Goal: Task Accomplishment & Management: Complete application form

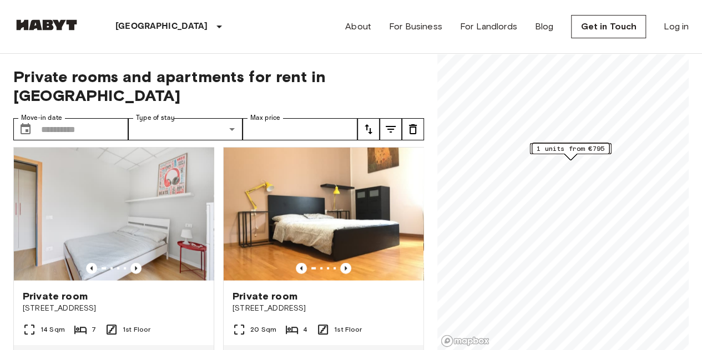
scroll to position [1261, 0]
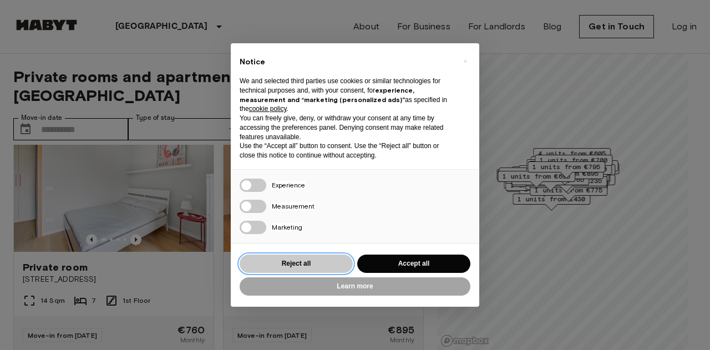
click at [323, 255] on button "Reject all" at bounding box center [296, 264] width 113 height 18
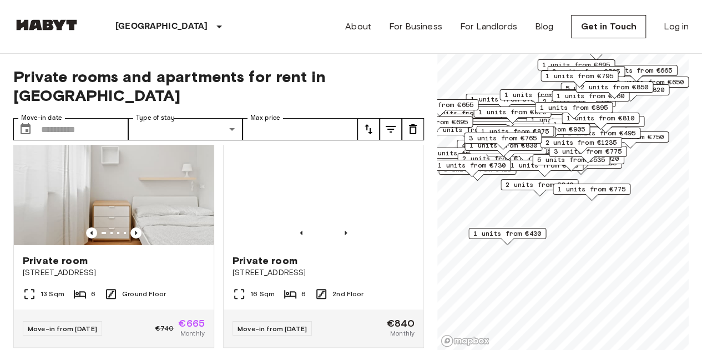
scroll to position [2008, 0]
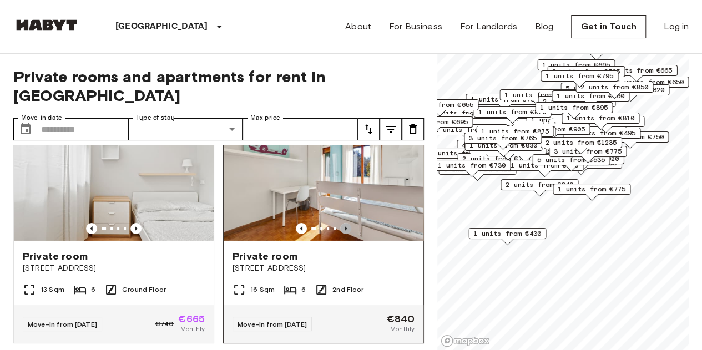
click at [344, 231] on icon "Previous image" at bounding box center [345, 228] width 2 height 4
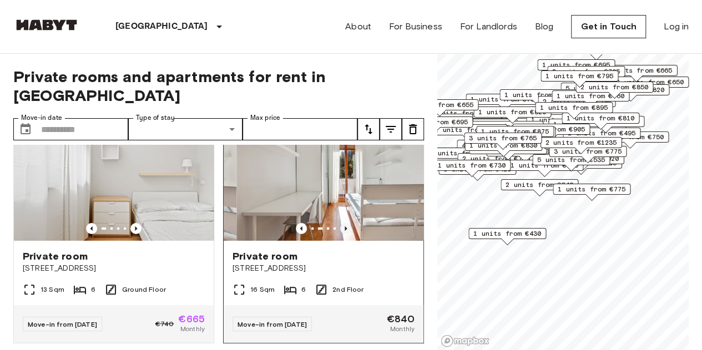
click at [344, 231] on icon "Previous image" at bounding box center [345, 228] width 2 height 4
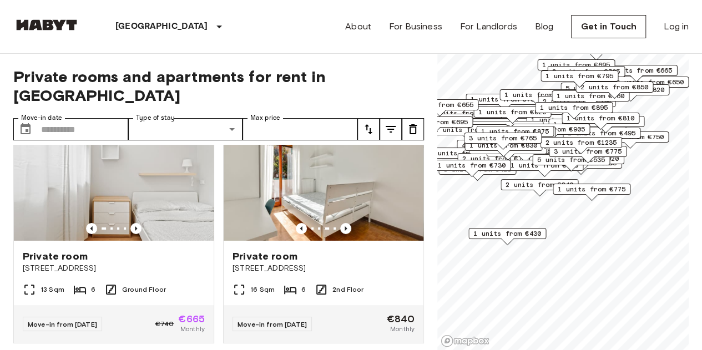
scroll to position [2014, 0]
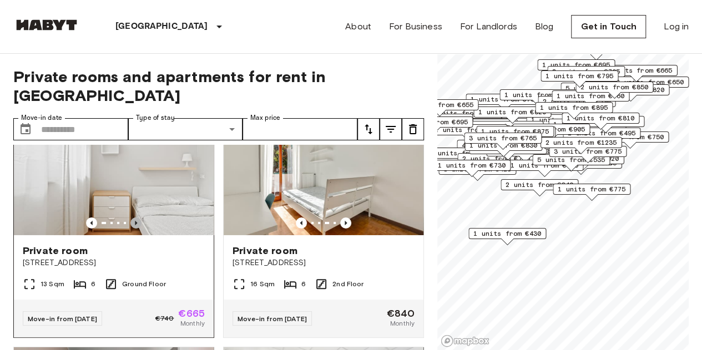
click at [136, 229] on icon "Previous image" at bounding box center [135, 222] width 11 height 11
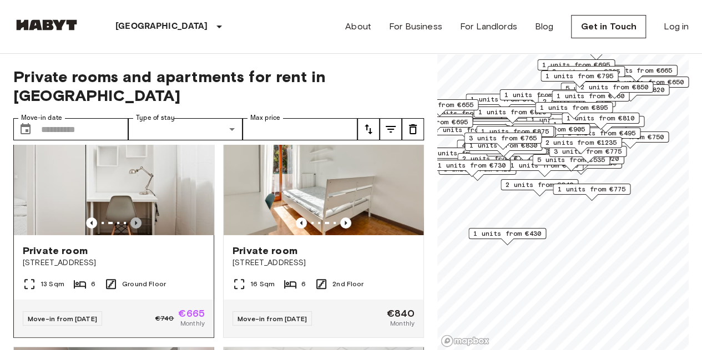
click at [136, 229] on icon "Previous image" at bounding box center [135, 222] width 11 height 11
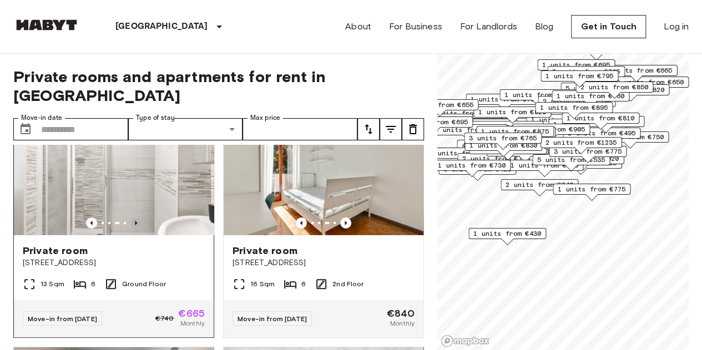
click at [136, 229] on icon "Previous image" at bounding box center [135, 222] width 11 height 11
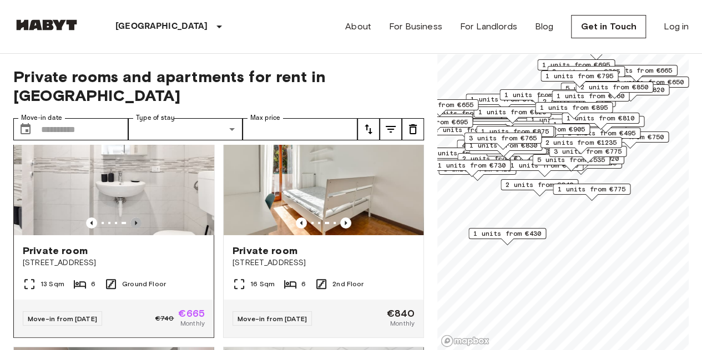
click at [136, 229] on icon "Previous image" at bounding box center [135, 222] width 11 height 11
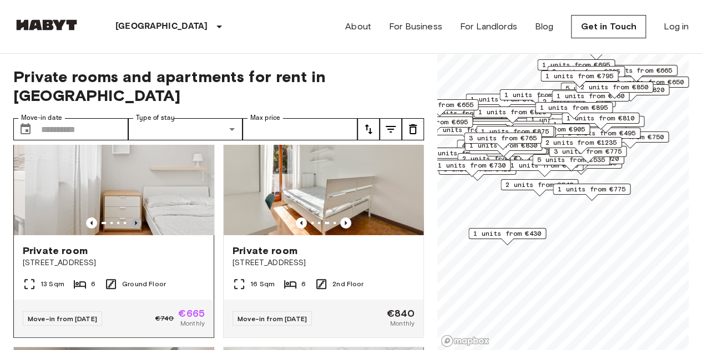
click at [136, 229] on icon "Previous image" at bounding box center [135, 222] width 11 height 11
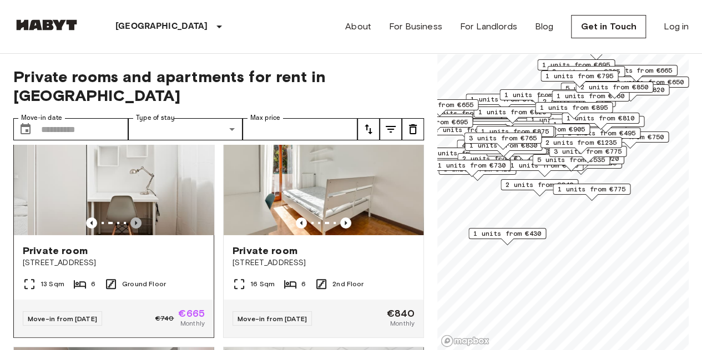
click at [136, 229] on icon "Previous image" at bounding box center [135, 222] width 11 height 11
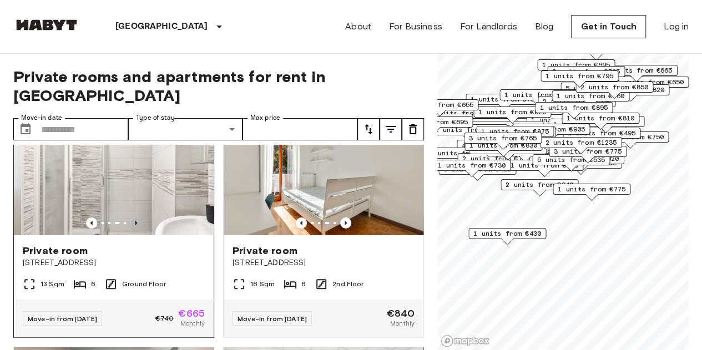
click at [136, 229] on icon "Previous image" at bounding box center [135, 222] width 11 height 11
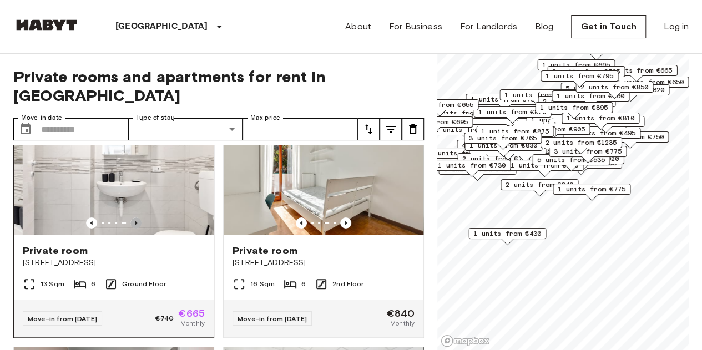
click at [136, 229] on icon "Previous image" at bounding box center [135, 222] width 11 height 11
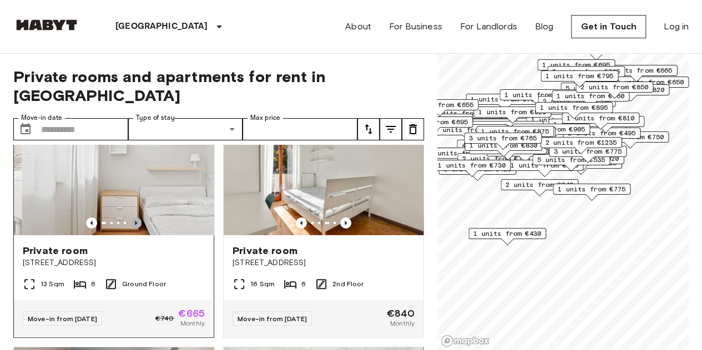
click at [136, 229] on icon "Previous image" at bounding box center [135, 222] width 11 height 11
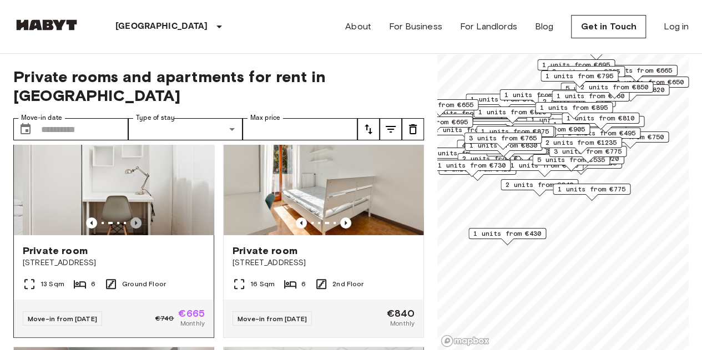
click at [136, 229] on icon "Previous image" at bounding box center [135, 222] width 11 height 11
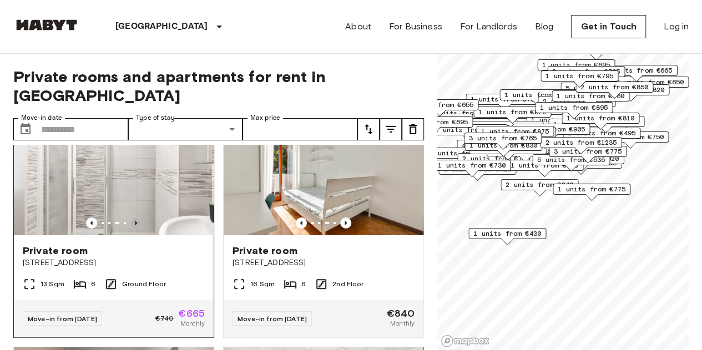
click at [136, 229] on icon "Previous image" at bounding box center [135, 222] width 11 height 11
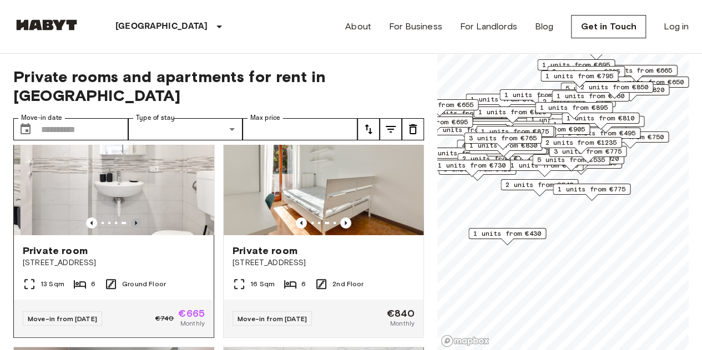
click at [136, 229] on icon "Previous image" at bounding box center [135, 222] width 11 height 11
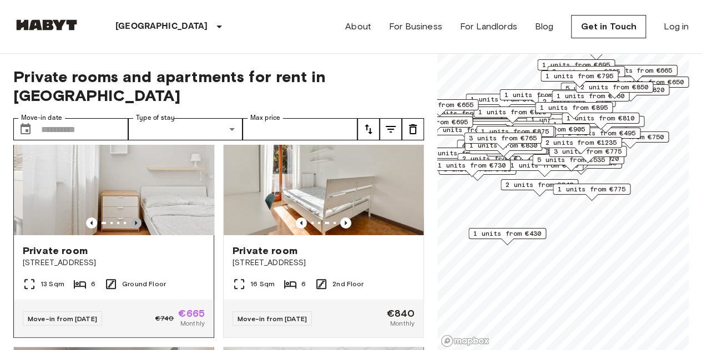
click at [136, 229] on icon "Previous image" at bounding box center [135, 222] width 11 height 11
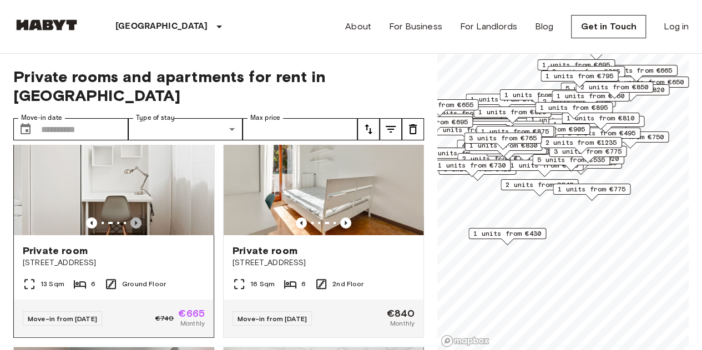
click at [136, 229] on icon "Previous image" at bounding box center [135, 222] width 11 height 11
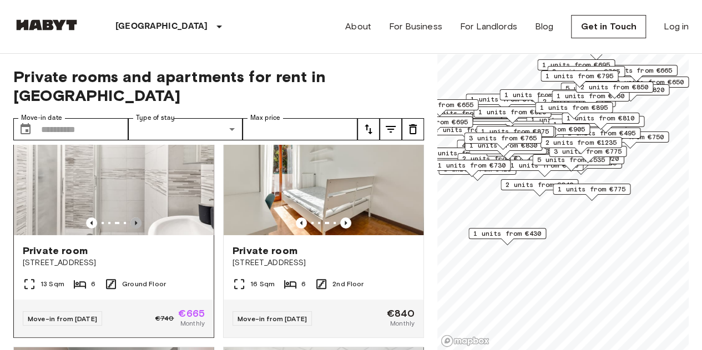
click at [136, 229] on icon "Previous image" at bounding box center [135, 222] width 11 height 11
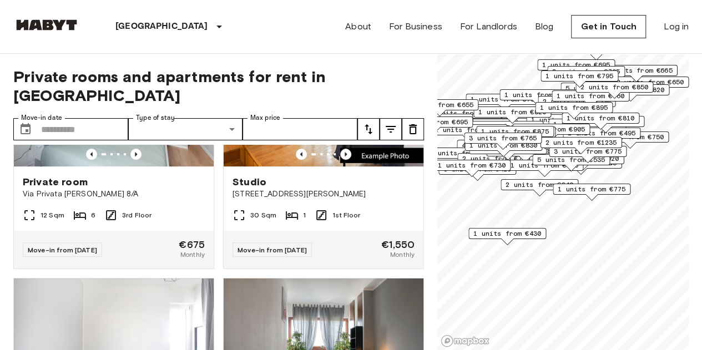
scroll to position [4515, 0]
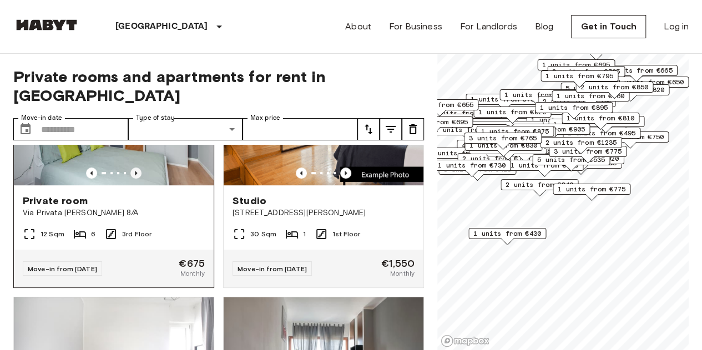
click at [134, 179] on icon "Previous image" at bounding box center [135, 173] width 11 height 11
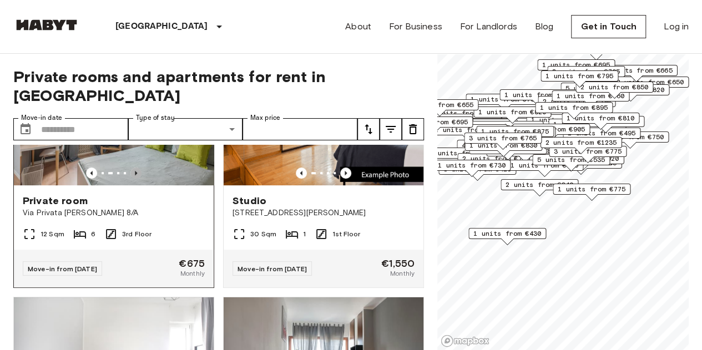
click at [134, 179] on icon "Previous image" at bounding box center [135, 173] width 11 height 11
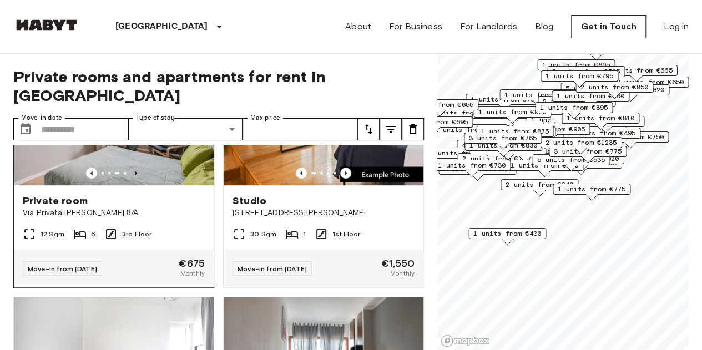
click at [135, 179] on icon "Previous image" at bounding box center [135, 173] width 11 height 11
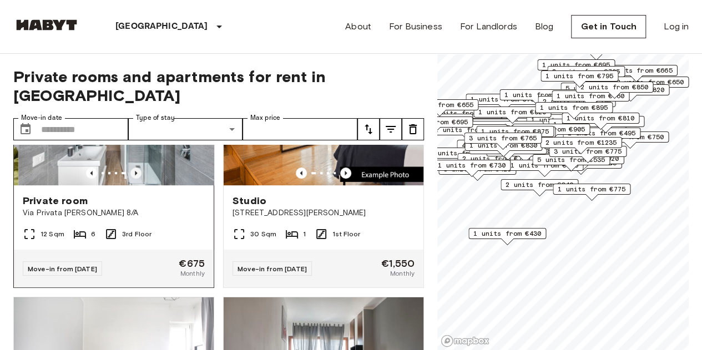
click at [135, 179] on icon "Previous image" at bounding box center [135, 173] width 11 height 11
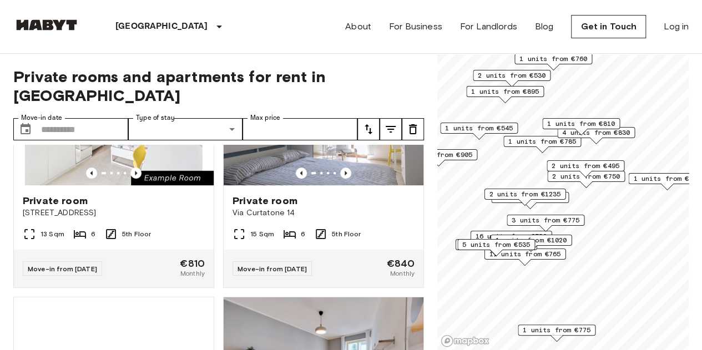
click at [606, 165] on span "2 units from €495" at bounding box center [585, 166] width 68 height 10
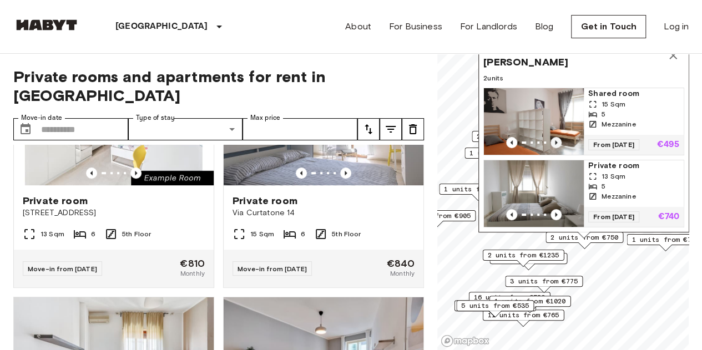
click at [555, 140] on icon "Previous image" at bounding box center [556, 142] width 2 height 4
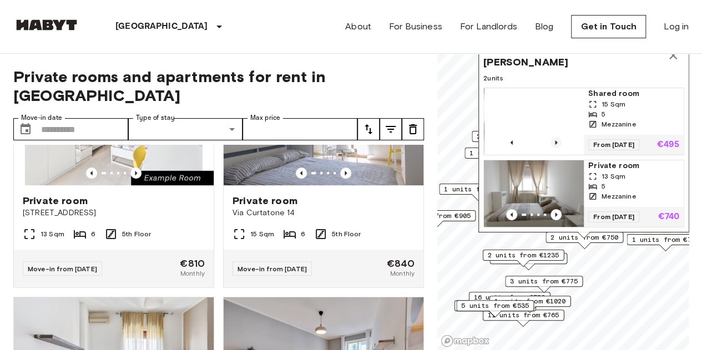
click at [555, 140] on icon "Previous image" at bounding box center [556, 142] width 2 height 4
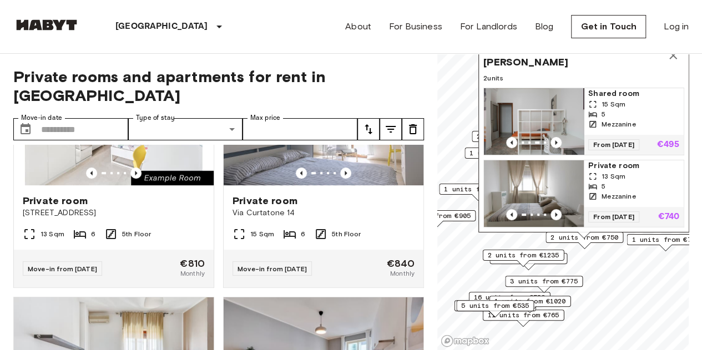
click at [623, 99] on div "15 Sqm" at bounding box center [633, 104] width 91 height 10
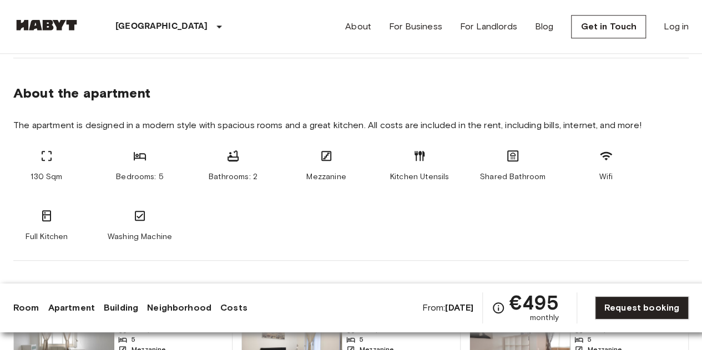
scroll to position [533, 0]
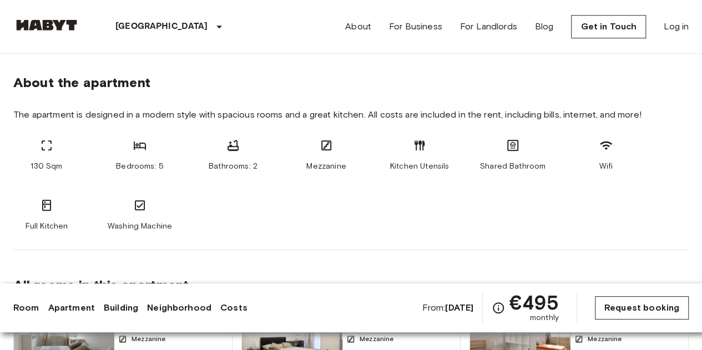
click at [658, 310] on link "Request booking" at bounding box center [642, 307] width 94 height 23
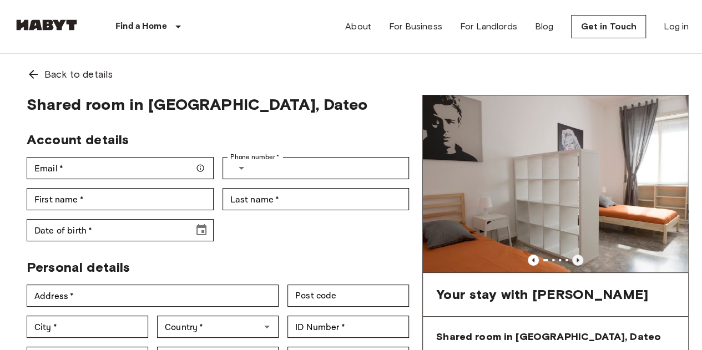
click at [575, 262] on icon "Previous image" at bounding box center [577, 260] width 11 height 11
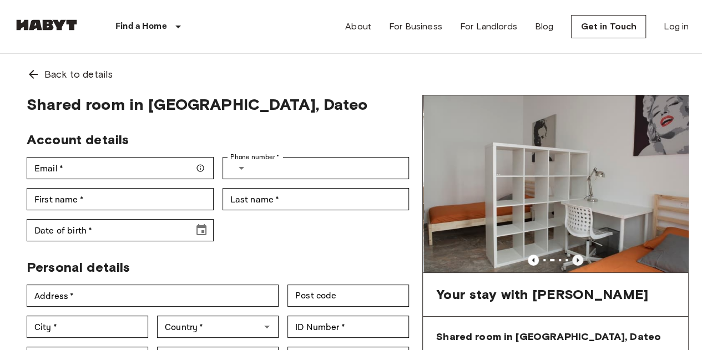
click at [577, 260] on icon "Previous image" at bounding box center [577, 259] width 2 height 4
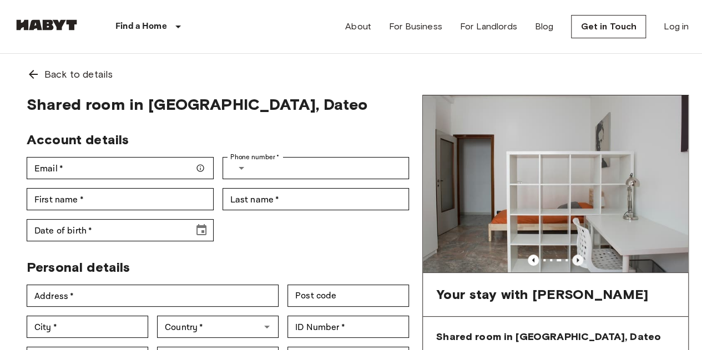
click at [578, 262] on icon "Previous image" at bounding box center [577, 260] width 11 height 11
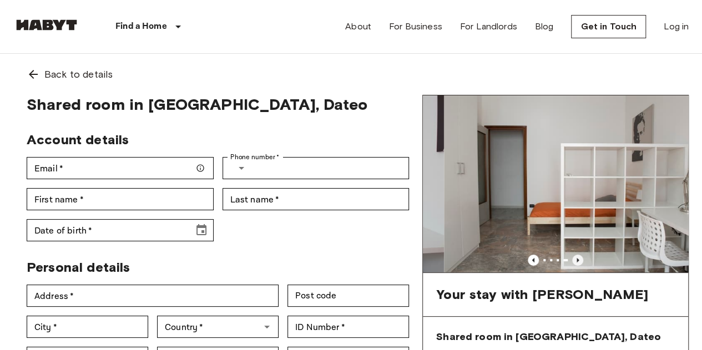
click at [577, 261] on icon "Previous image" at bounding box center [577, 260] width 11 height 11
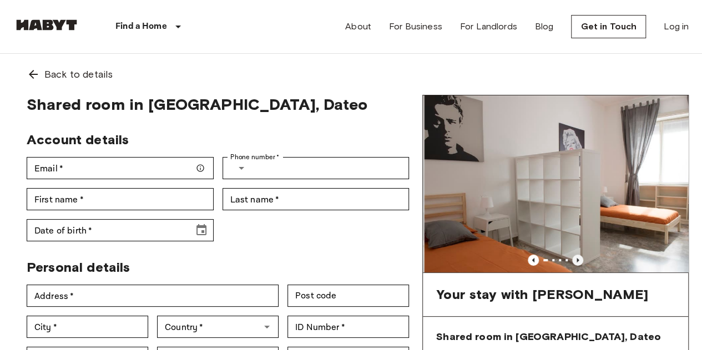
click at [577, 260] on icon "Previous image" at bounding box center [577, 259] width 2 height 4
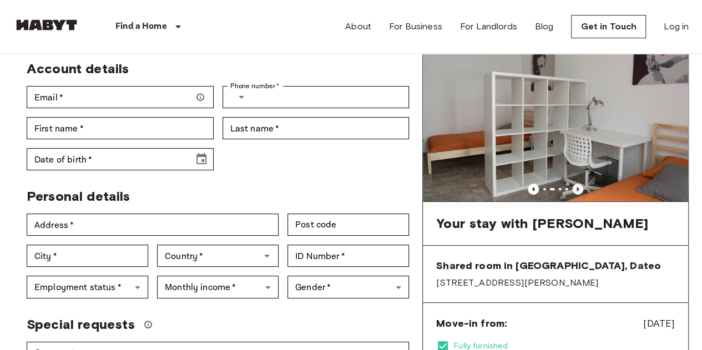
scroll to position [63, 0]
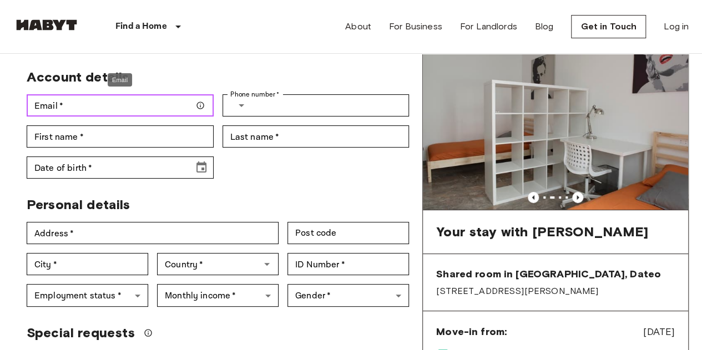
click at [158, 102] on input "Email   *" at bounding box center [120, 105] width 187 height 22
type input "**********"
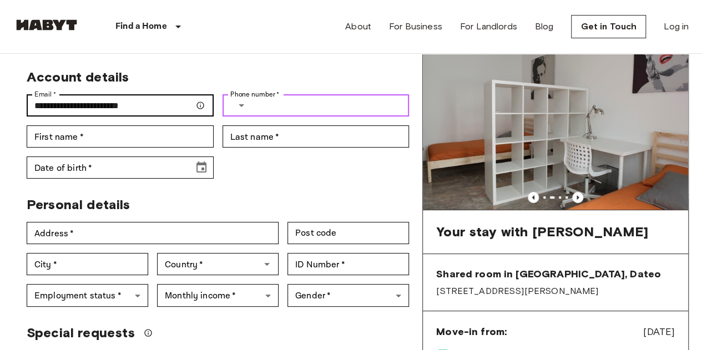
type input "**********"
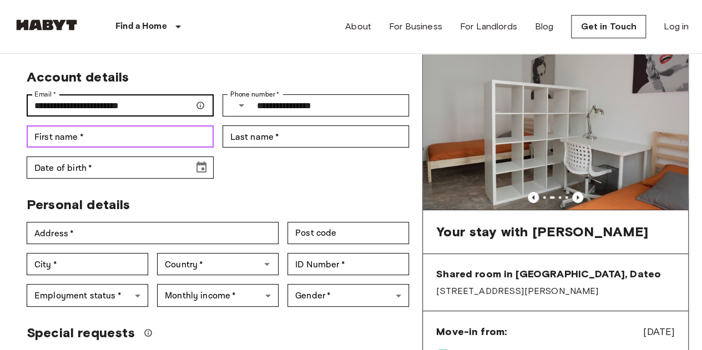
type input "*****"
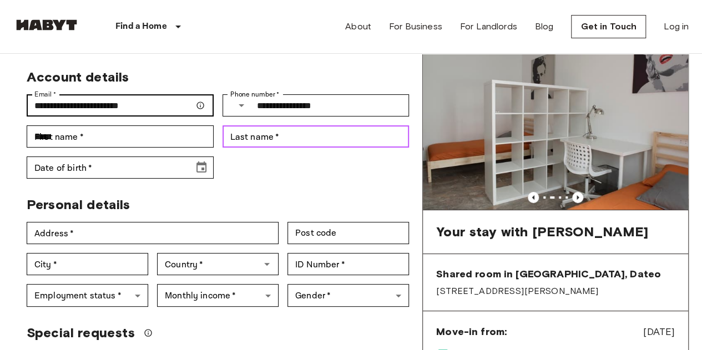
type input "*****"
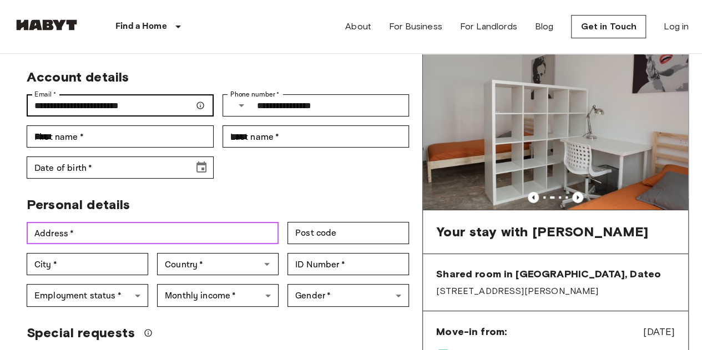
type input "**********"
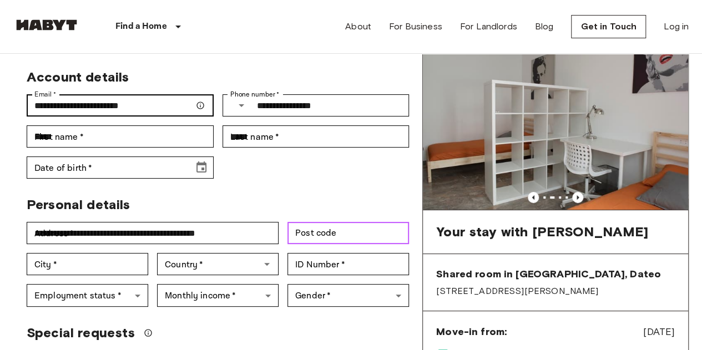
type input "*******"
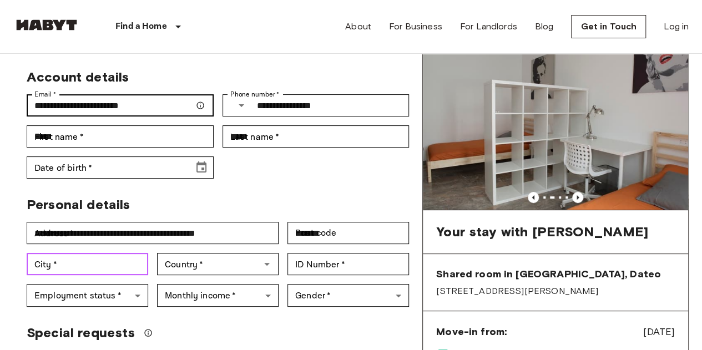
type input "**********"
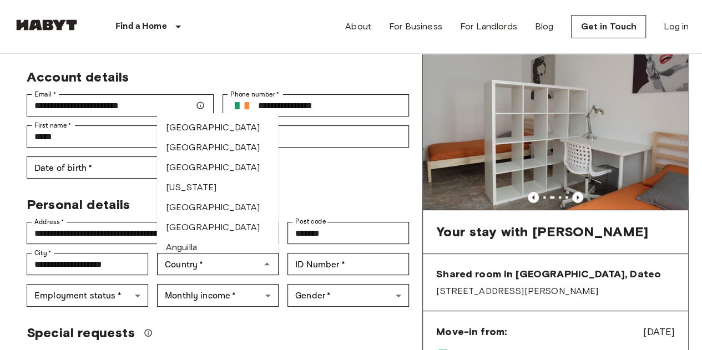
click at [352, 166] on div "**********" at bounding box center [213, 119] width 391 height 119
click at [91, 173] on input "Date of birth   *" at bounding box center [106, 167] width 159 height 22
type input "**********"
click at [315, 172] on div "**********" at bounding box center [213, 119] width 391 height 119
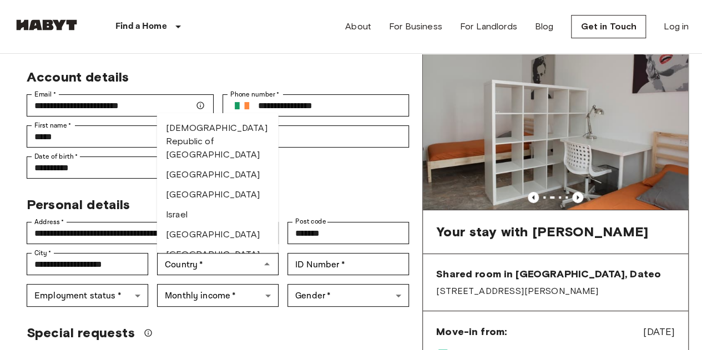
scroll to position [2085, 0]
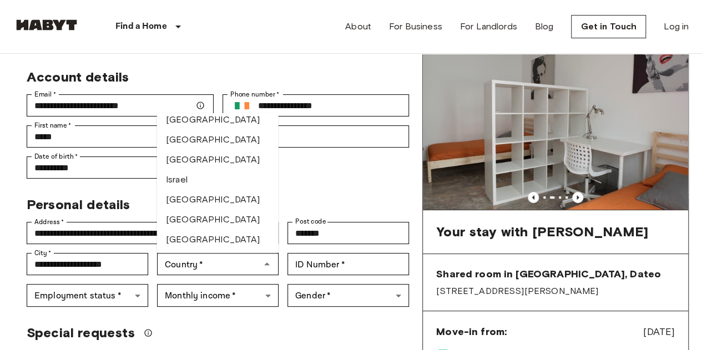
click at [204, 170] on li "[GEOGRAPHIC_DATA]" at bounding box center [217, 160] width 121 height 20
type input "*******"
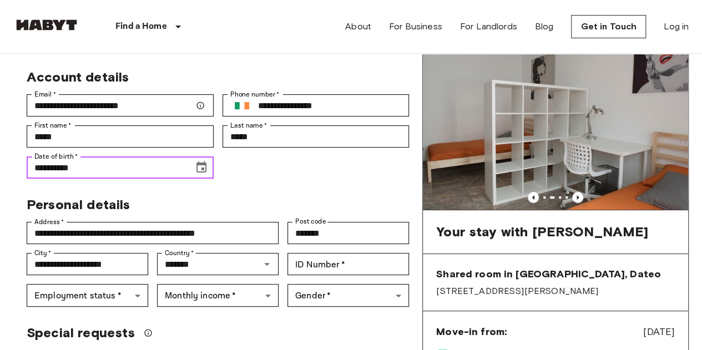
click at [162, 167] on input "**********" at bounding box center [106, 167] width 159 height 22
click at [202, 167] on icon "Choose date, selected date is Mar 3, 1919" at bounding box center [201, 167] width 13 height 13
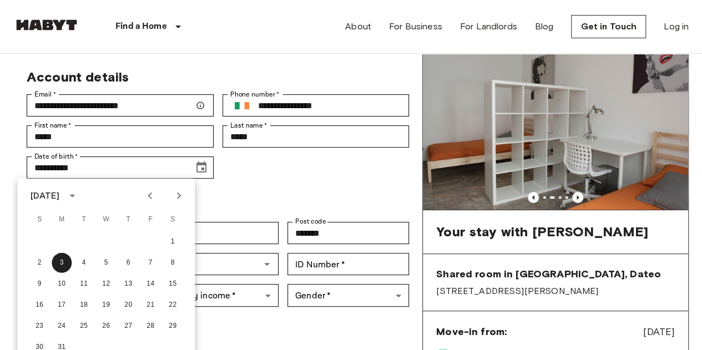
click at [59, 194] on div "[DATE]" at bounding box center [45, 195] width 29 height 13
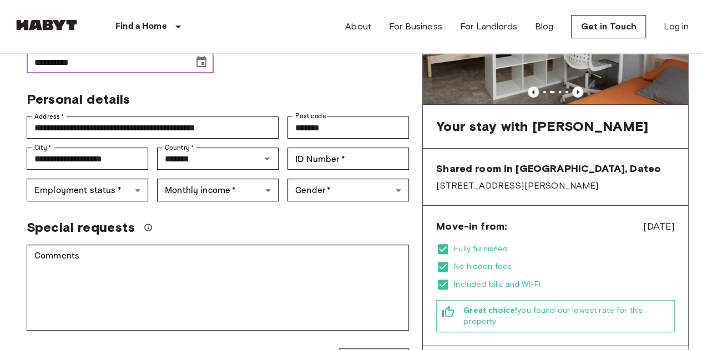
scroll to position [172, 0]
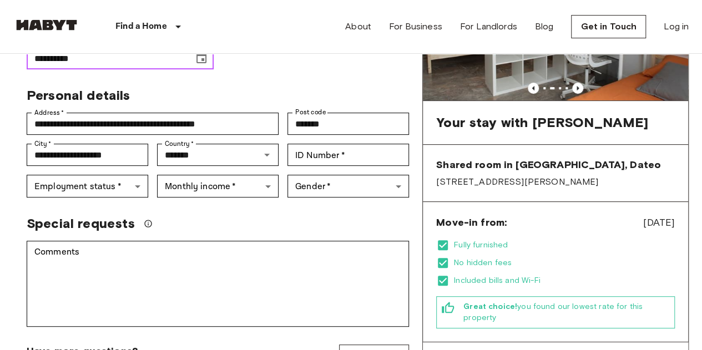
click at [199, 59] on icon "Choose date, selected date is Mar 3, 1919" at bounding box center [201, 58] width 13 height 13
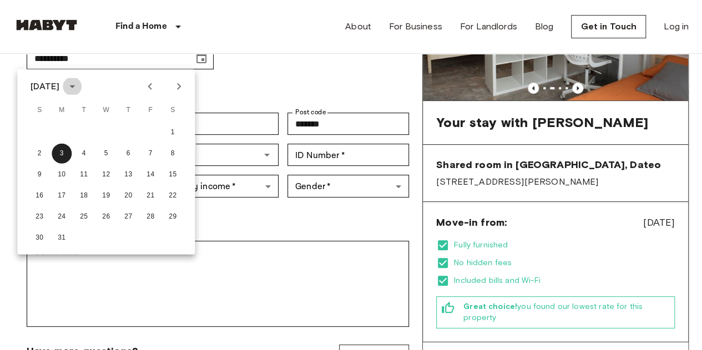
click at [79, 81] on icon "calendar view is open, switch to year view" at bounding box center [71, 86] width 13 height 13
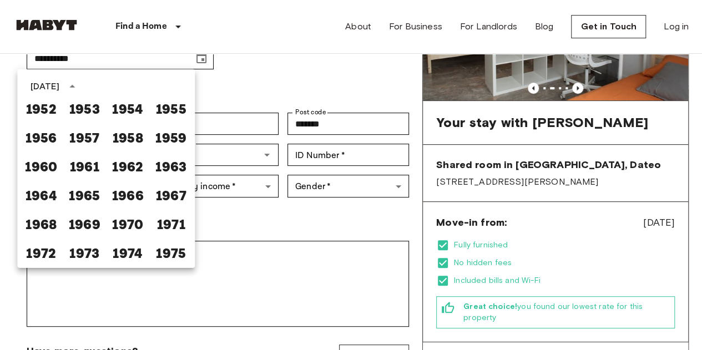
scroll to position [610, 0]
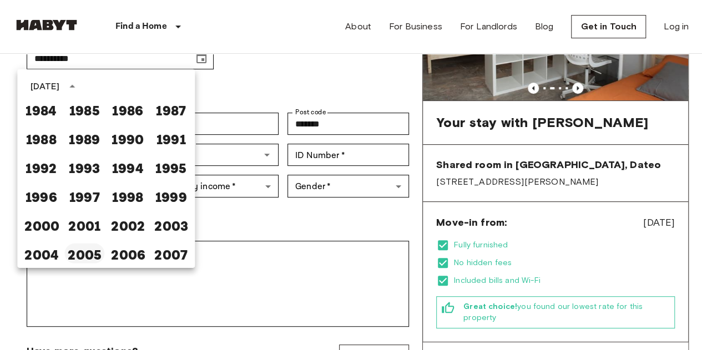
click at [75, 258] on button "2005" at bounding box center [84, 254] width 40 height 20
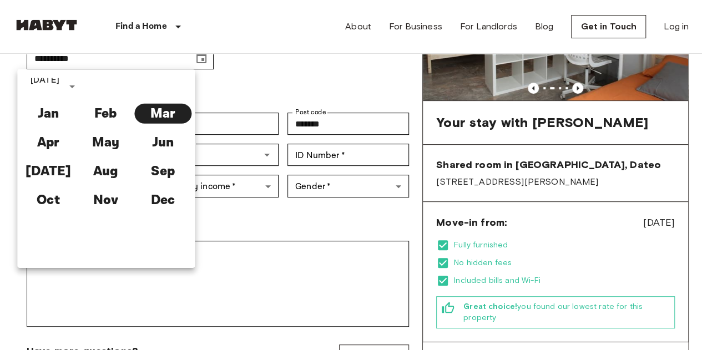
scroll to position [0, 0]
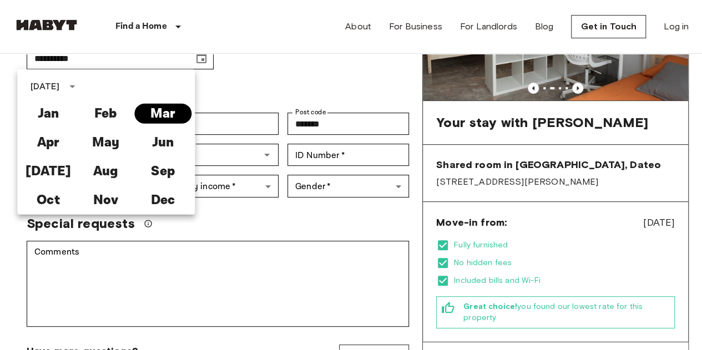
click at [151, 108] on button "Mar" at bounding box center [162, 114] width 57 height 20
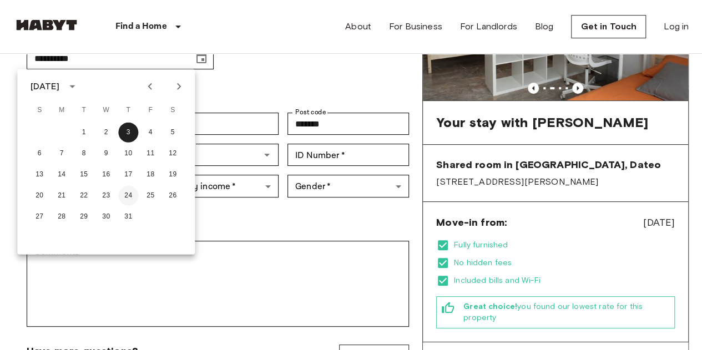
click at [131, 187] on button "24" at bounding box center [128, 196] width 20 height 20
type input "**********"
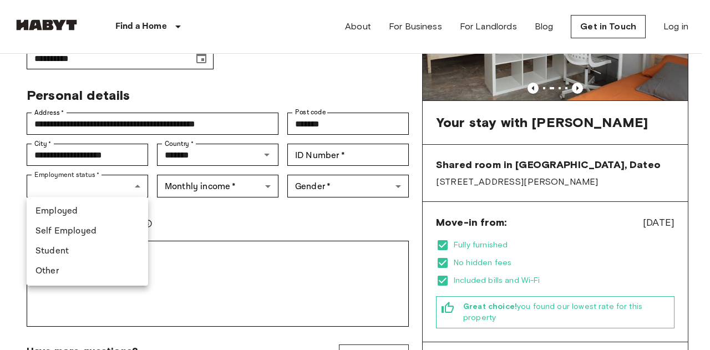
click at [69, 254] on li "Student" at bounding box center [87, 251] width 121 height 20
type input "*******"
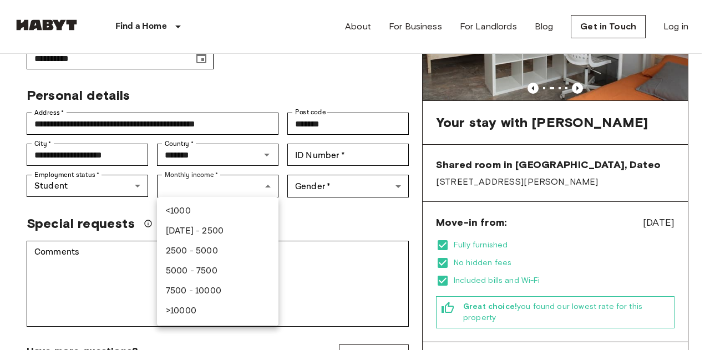
click at [217, 249] on li "2500 - 5000" at bounding box center [217, 251] width 121 height 20
type input "******"
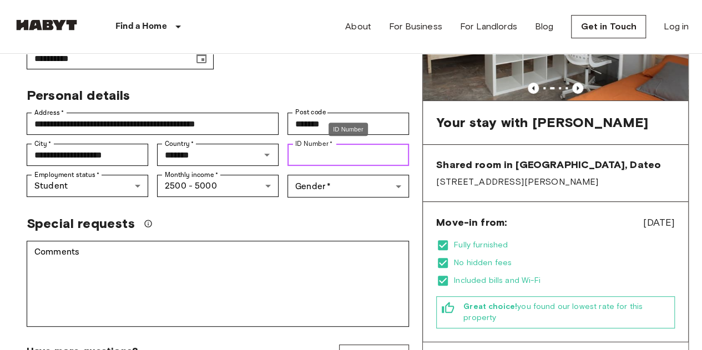
click at [318, 158] on input "ID Number   *" at bounding box center [347, 155] width 121 height 22
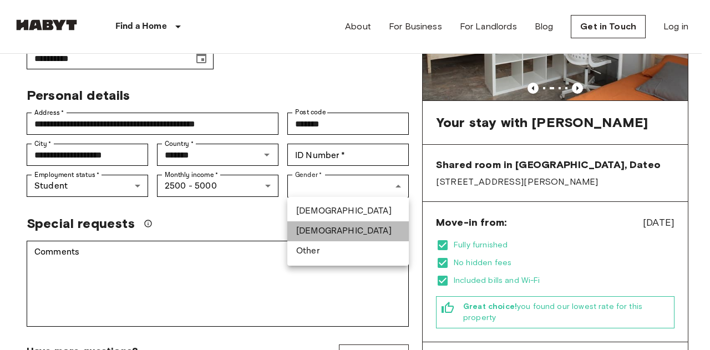
click at [347, 231] on li "[DEMOGRAPHIC_DATA]" at bounding box center [347, 231] width 121 height 20
type input "******"
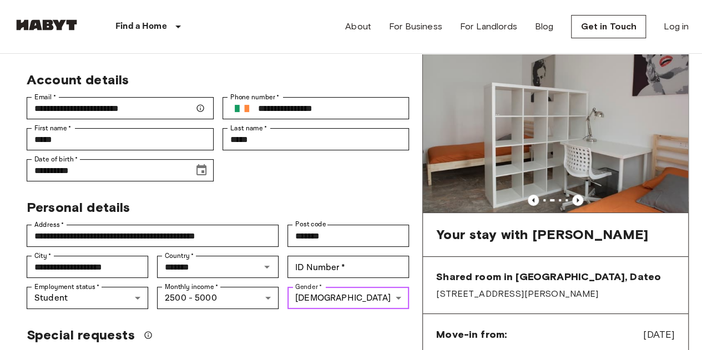
scroll to position [57, 0]
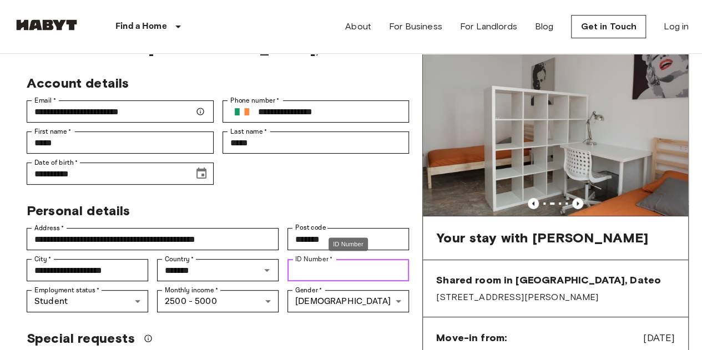
click at [312, 273] on input "ID Number   *" at bounding box center [347, 270] width 121 height 22
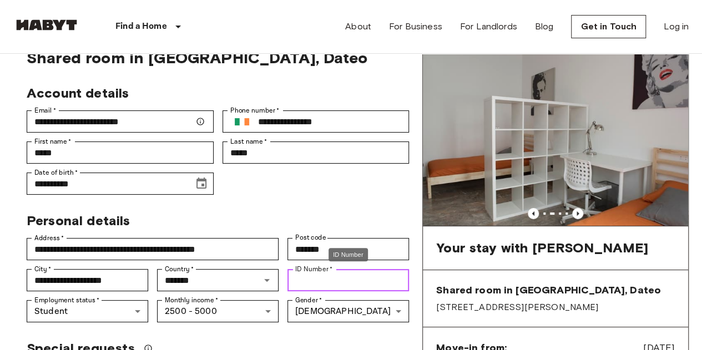
scroll to position [45, 0]
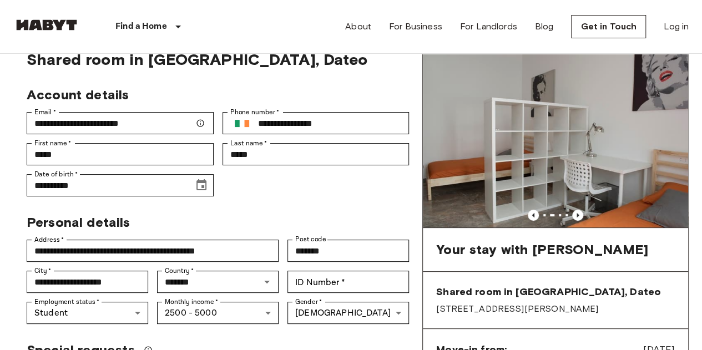
click at [656, 23] on div "About For Business For Landlords Blog Get in Touch Log in" at bounding box center [516, 26] width 343 height 53
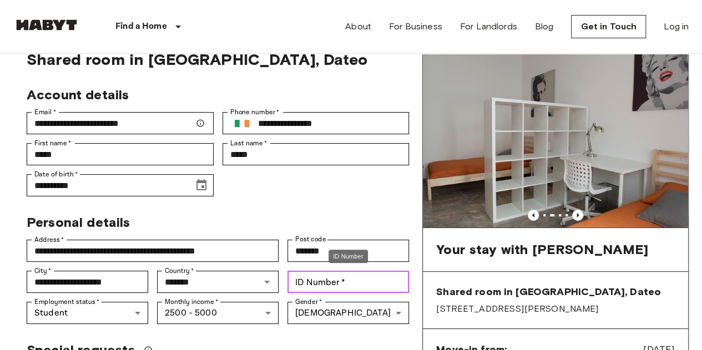
click at [338, 283] on input "ID Number   *" at bounding box center [347, 282] width 121 height 22
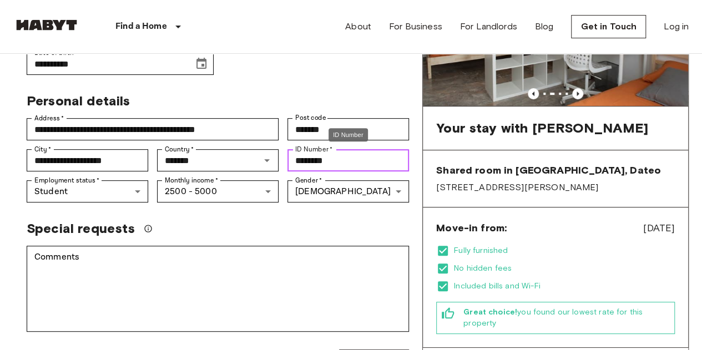
scroll to position [165, 0]
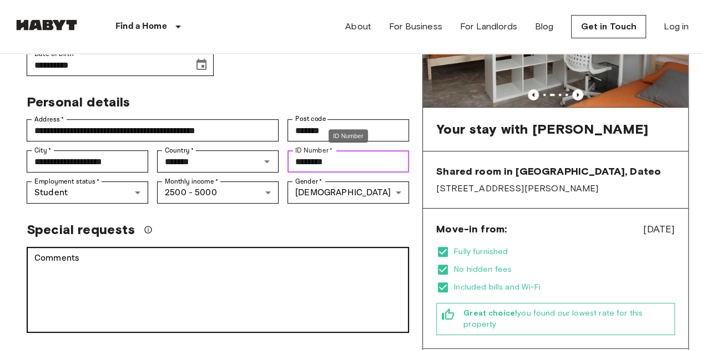
type input "********"
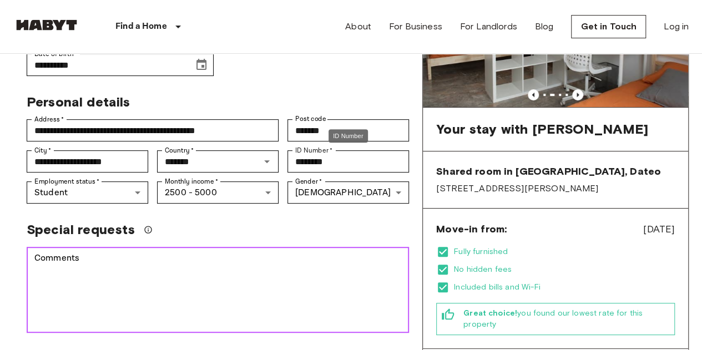
click at [339, 287] on textarea "Comments" at bounding box center [217, 290] width 367 height 77
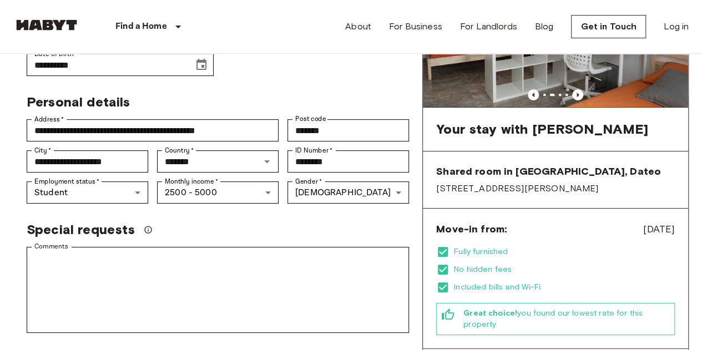
click at [348, 223] on div "Special requests" at bounding box center [218, 229] width 382 height 17
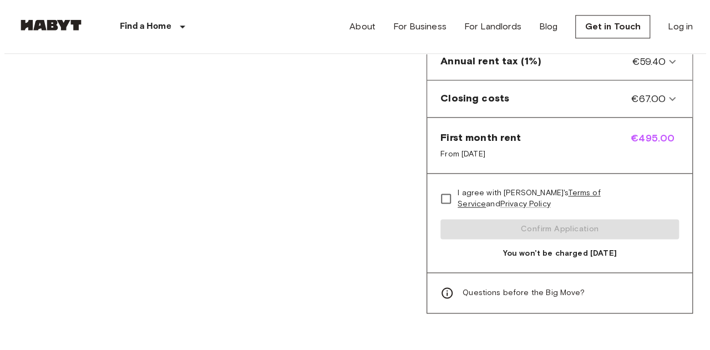
scroll to position [621, 0]
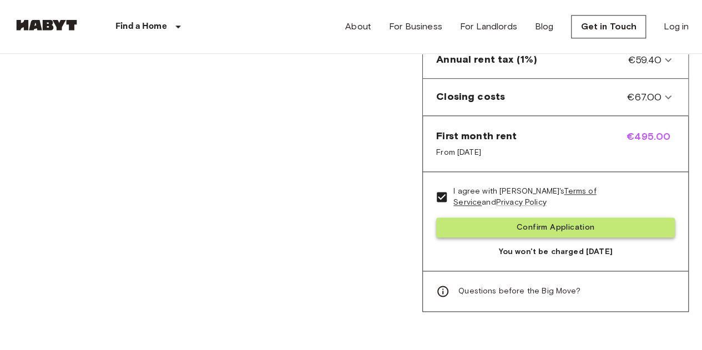
click at [488, 223] on button "Confirm Application" at bounding box center [555, 227] width 239 height 21
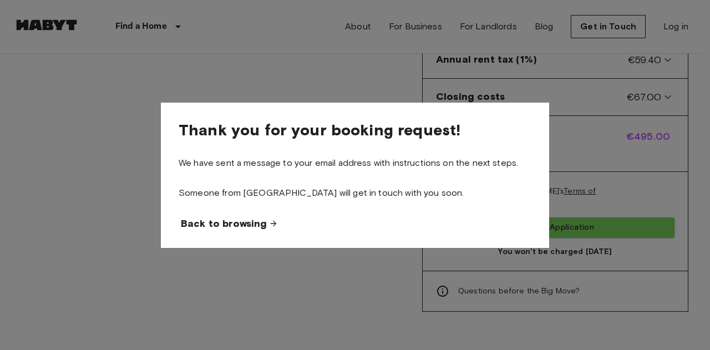
click at [227, 229] on span "Back to browsing" at bounding box center [224, 223] width 86 height 13
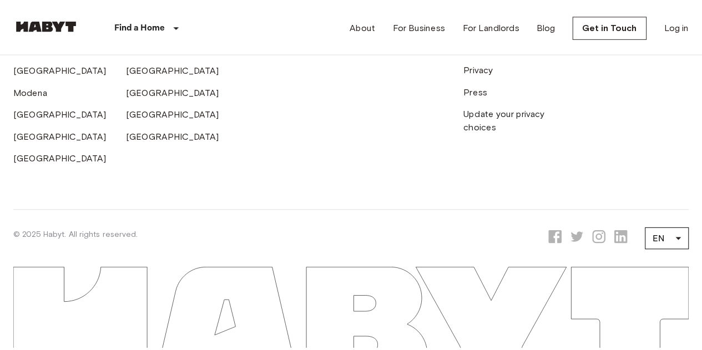
scroll to position [50, 0]
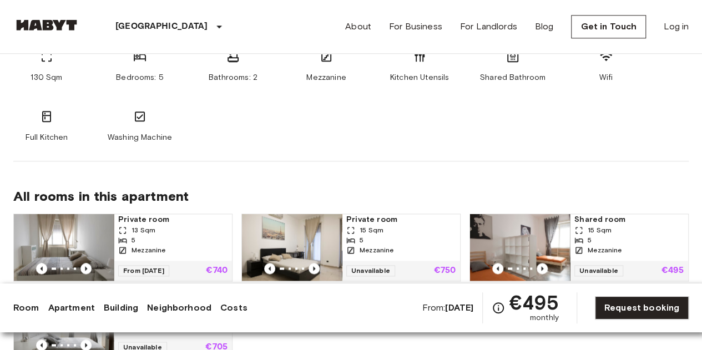
scroll to position [533, 0]
